Goal: Task Accomplishment & Management: Manage account settings

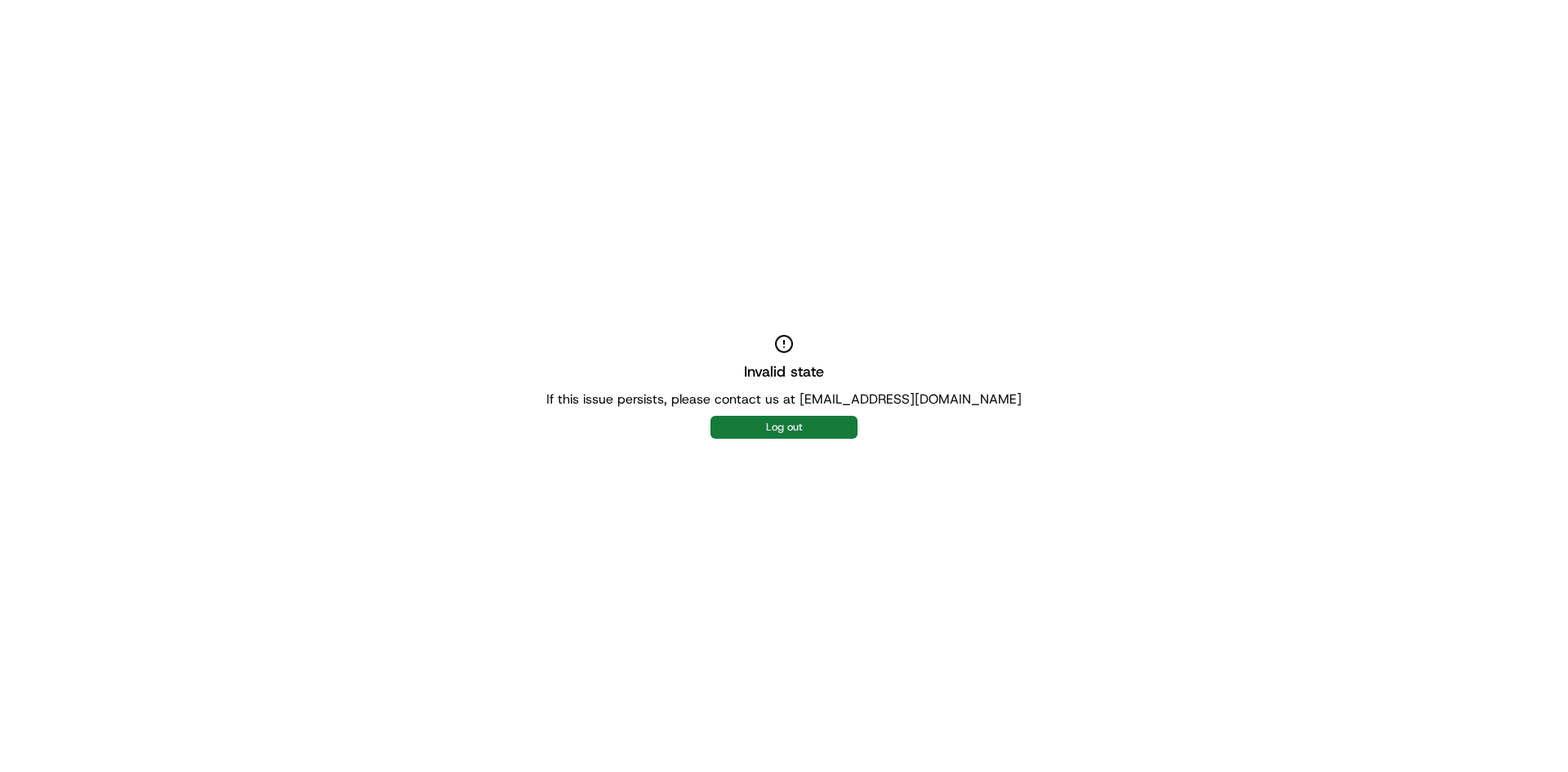
click at [792, 421] on button "Log out" at bounding box center [783, 427] width 147 height 23
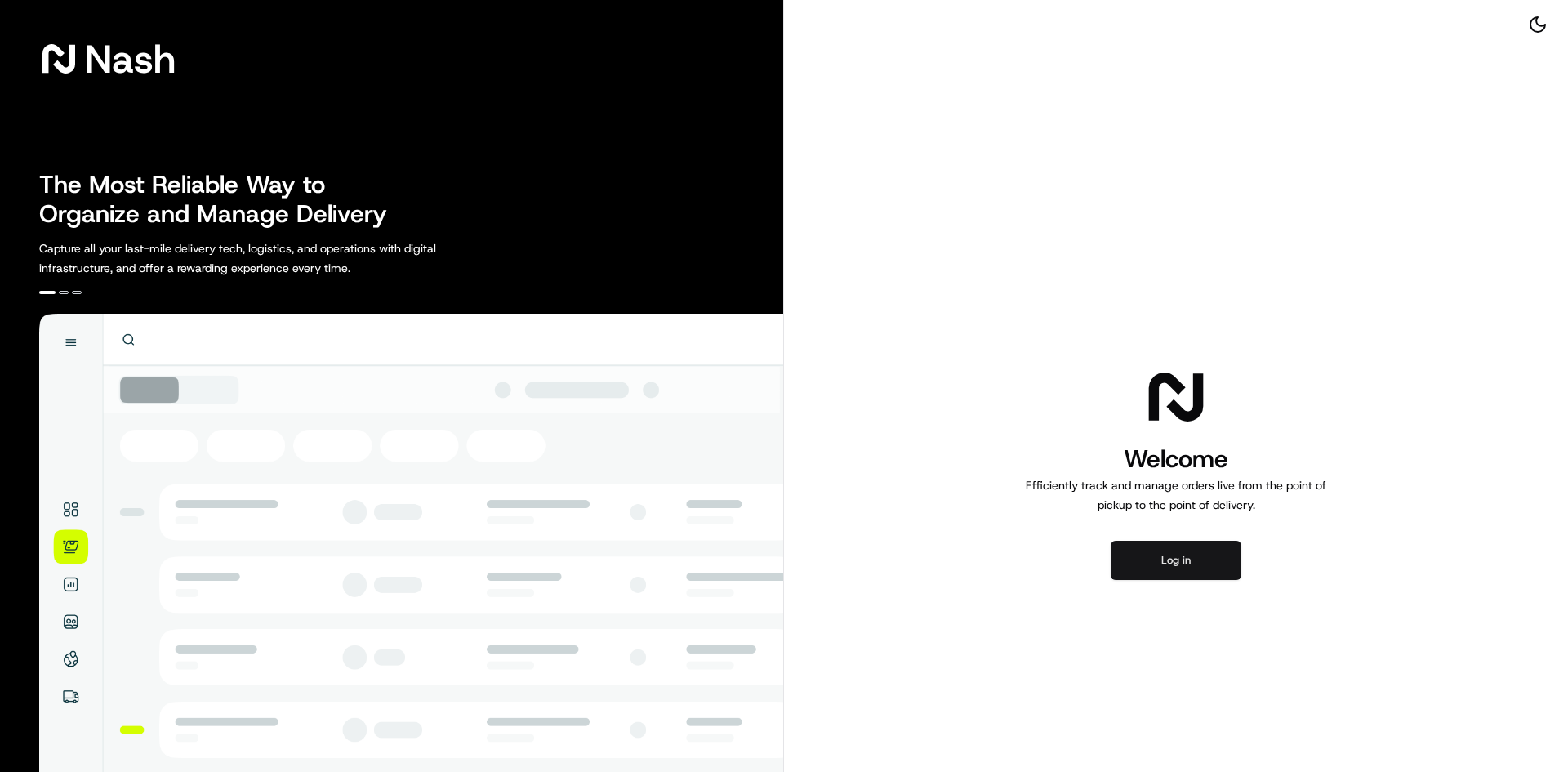
click at [1150, 553] on button "Log in" at bounding box center [1176, 560] width 131 height 39
